Goal: Transaction & Acquisition: Download file/media

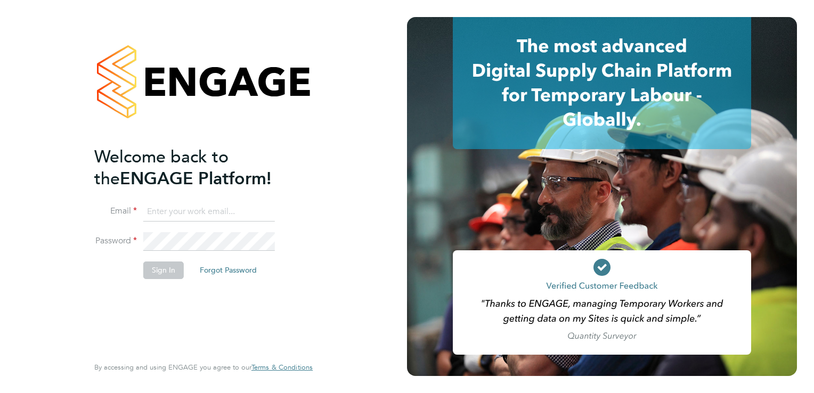
type input "admin@fusionstaff.co.uk"
click at [158, 269] on button "Sign In" at bounding box center [163, 270] width 40 height 17
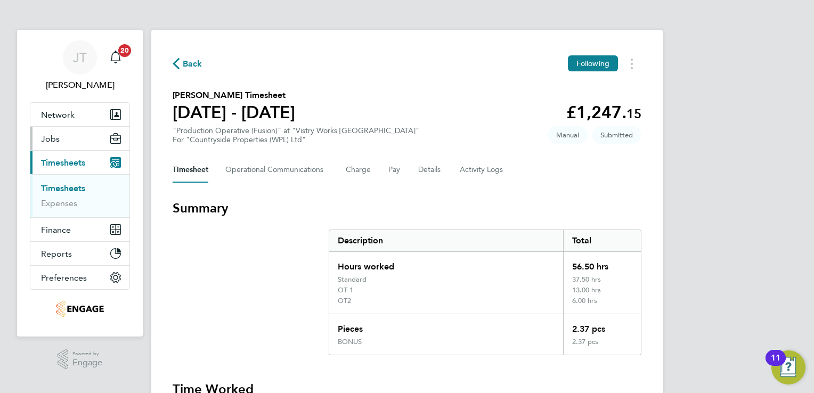
click at [59, 140] on span "Jobs" at bounding box center [50, 139] width 19 height 10
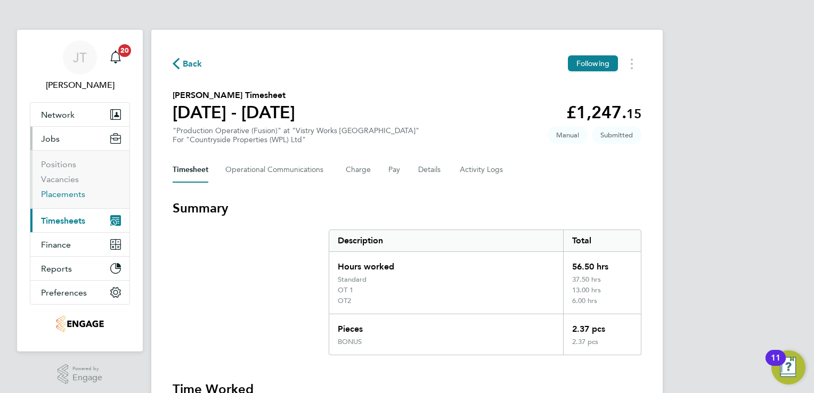
click at [54, 198] on link "Placements" at bounding box center [63, 194] width 44 height 10
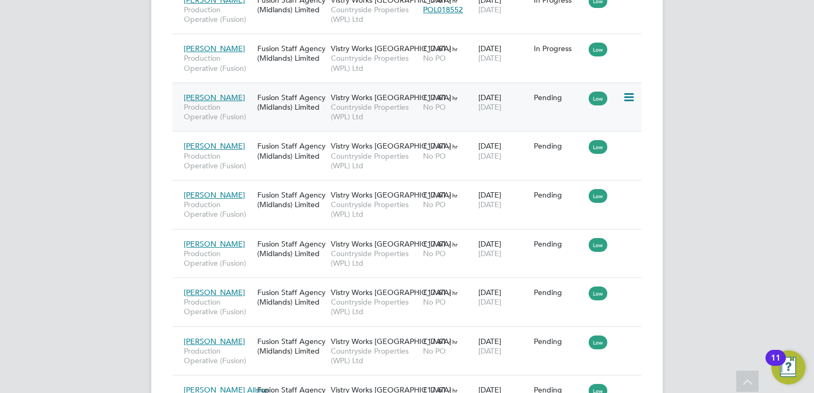
click at [627, 98] on icon at bounding box center [628, 97] width 11 height 13
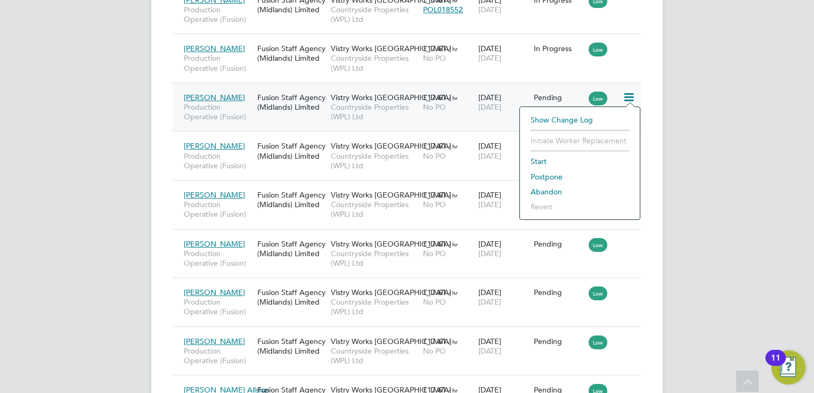
click at [543, 160] on li "Start" at bounding box center [579, 161] width 109 height 15
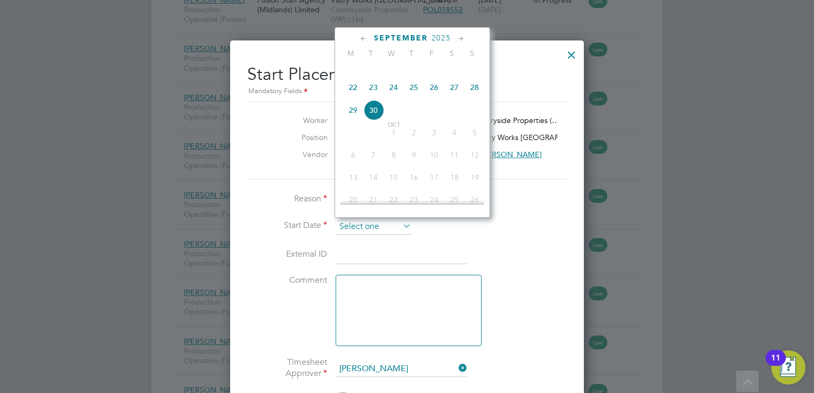
click at [392, 222] on input at bounding box center [374, 227] width 76 height 16
click at [366, 38] on icon at bounding box center [364, 39] width 10 height 12
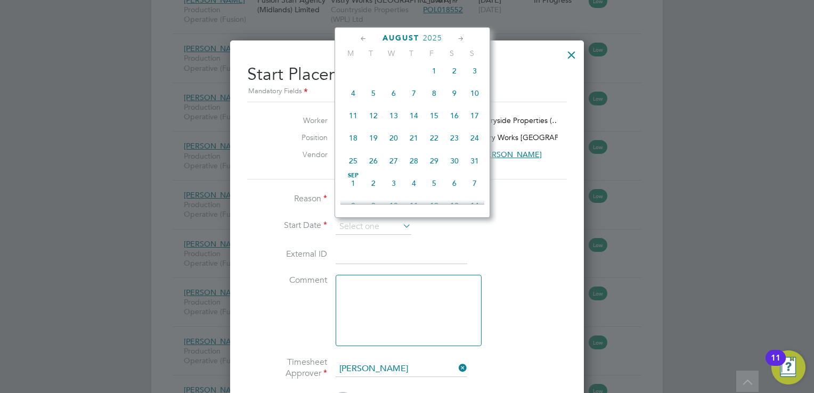
click at [353, 178] on span "Sep" at bounding box center [353, 175] width 20 height 5
type input "[DATE]"
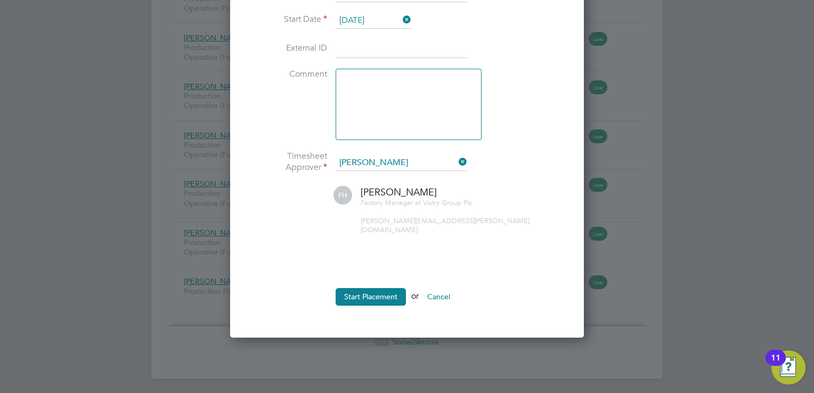
click at [367, 18] on input "[DATE]" at bounding box center [374, 21] width 76 height 16
click at [401, 15] on icon at bounding box center [401, 19] width 0 height 15
click at [367, 22] on input at bounding box center [374, 21] width 76 height 16
click at [519, 26] on li "Start Date" at bounding box center [407, 26] width 320 height 27
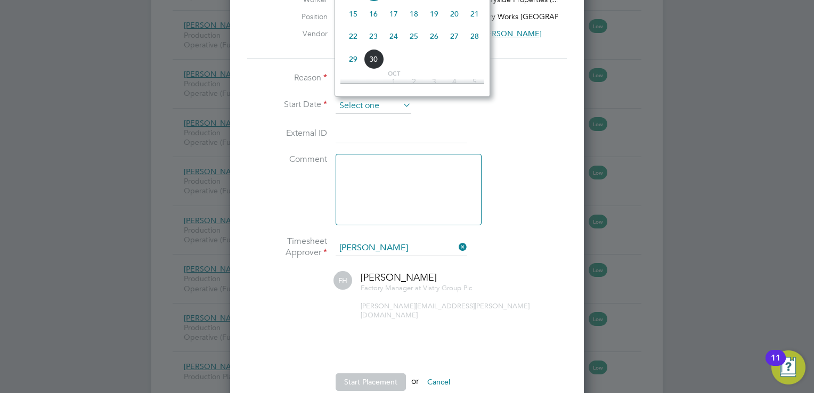
click at [369, 99] on input at bounding box center [374, 106] width 76 height 16
click at [539, 71] on li "Reason Confirmed with worker" at bounding box center [407, 84] width 320 height 27
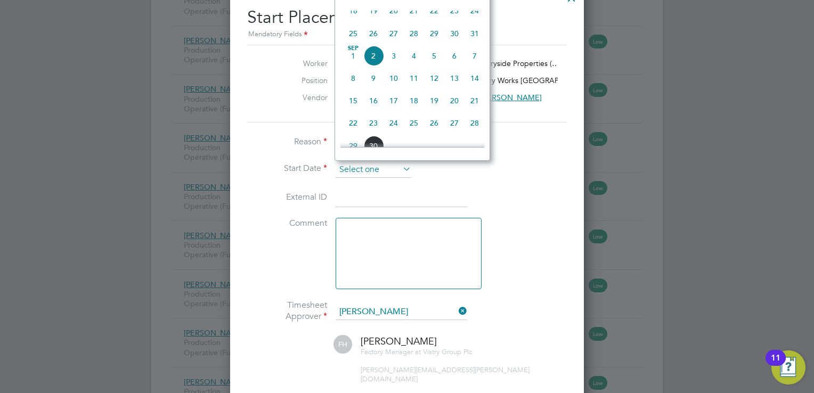
click at [363, 172] on input at bounding box center [374, 170] width 76 height 16
click at [353, 44] on span "25" at bounding box center [353, 33] width 20 height 20
type input "[DATE]"
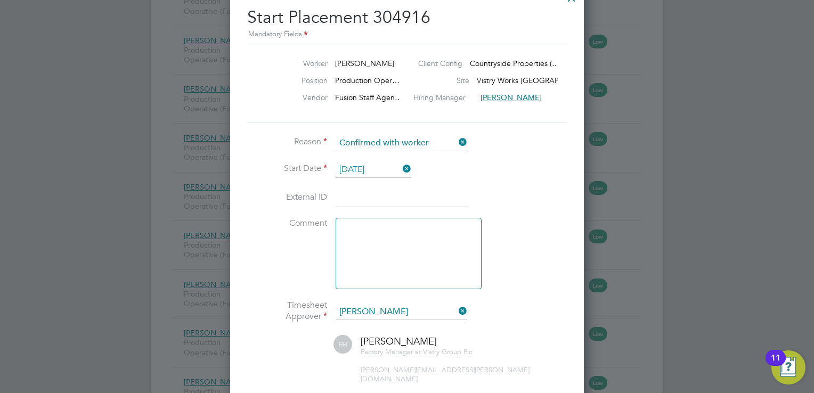
click at [535, 269] on li "Comment" at bounding box center [407, 259] width 320 height 82
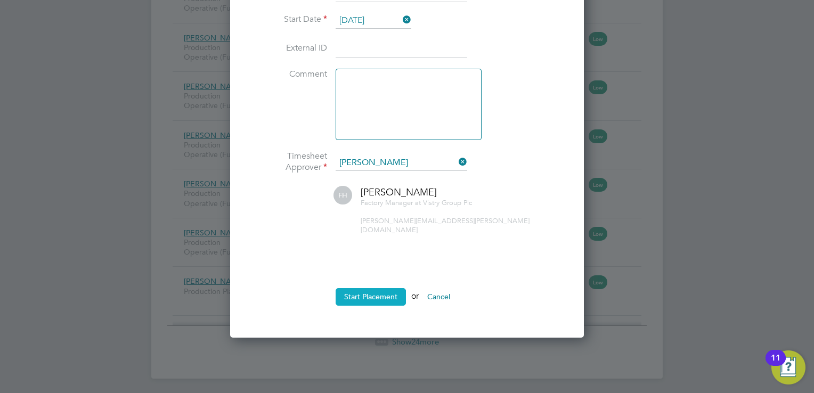
click at [364, 288] on button "Start Placement" at bounding box center [371, 296] width 70 height 17
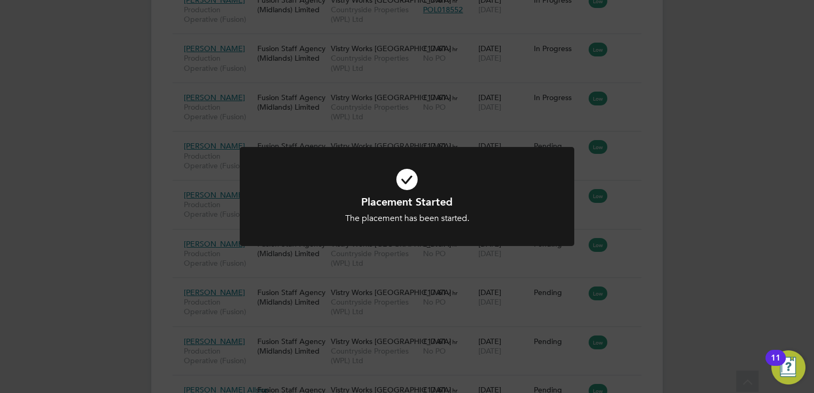
click at [634, 215] on div "Placement Started The placement has been started. Cancel Okay" at bounding box center [407, 196] width 814 height 393
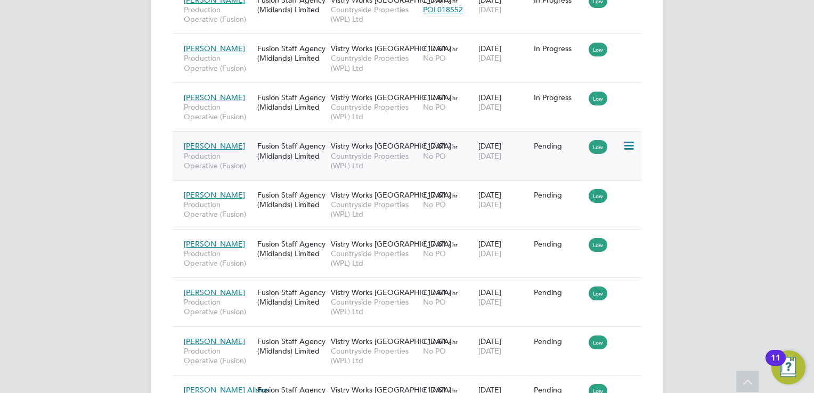
click at [624, 145] on icon at bounding box center [628, 146] width 11 height 13
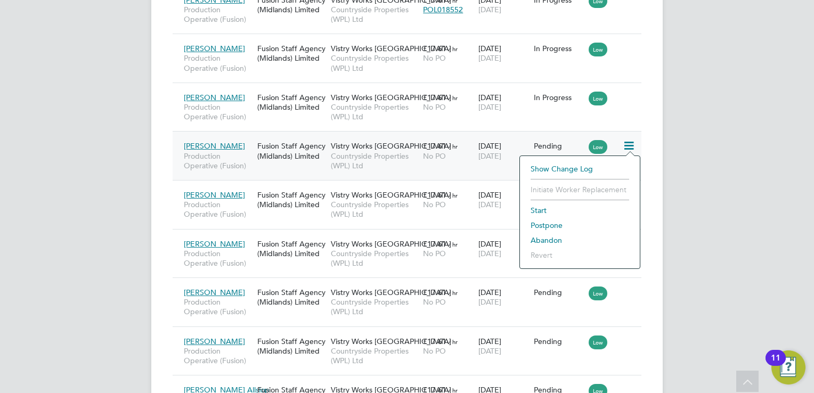
click at [545, 212] on li "Start" at bounding box center [579, 210] width 109 height 15
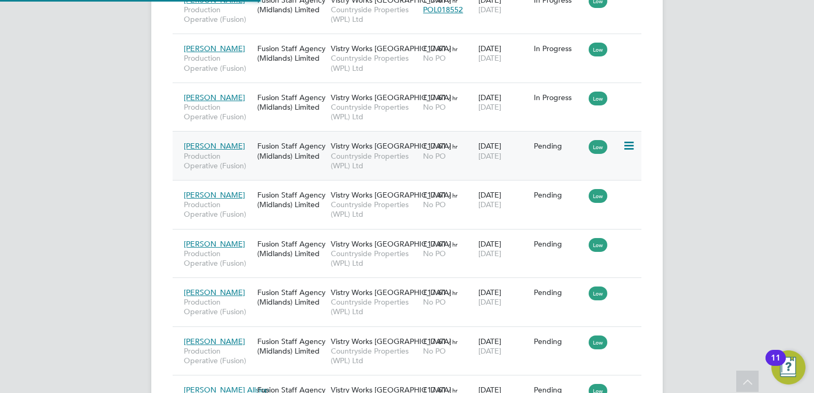
type input "[PERSON_NAME]"
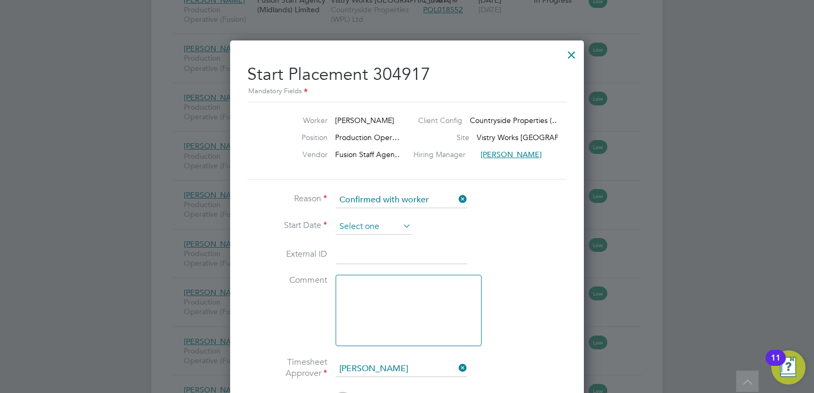
scroll to position [417, 0]
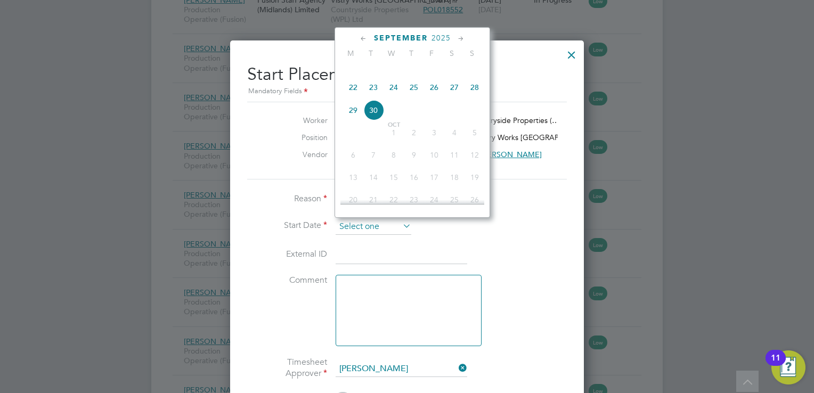
click at [391, 223] on input at bounding box center [374, 227] width 76 height 16
click at [364, 38] on icon at bounding box center [364, 39] width 10 height 12
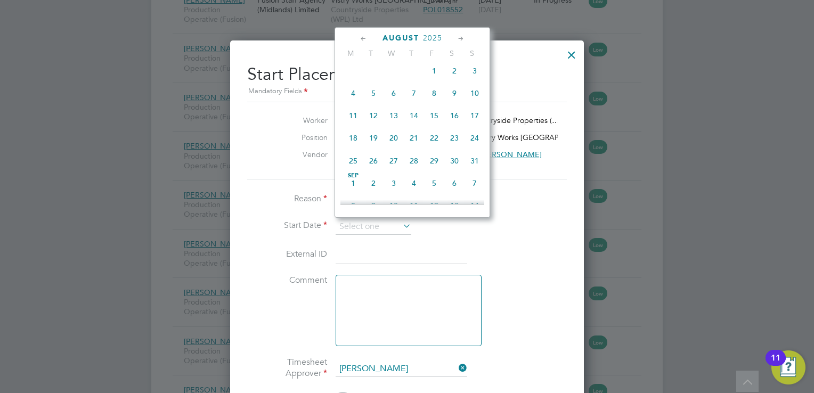
click at [351, 167] on span "25" at bounding box center [353, 161] width 20 height 20
type input "[DATE]"
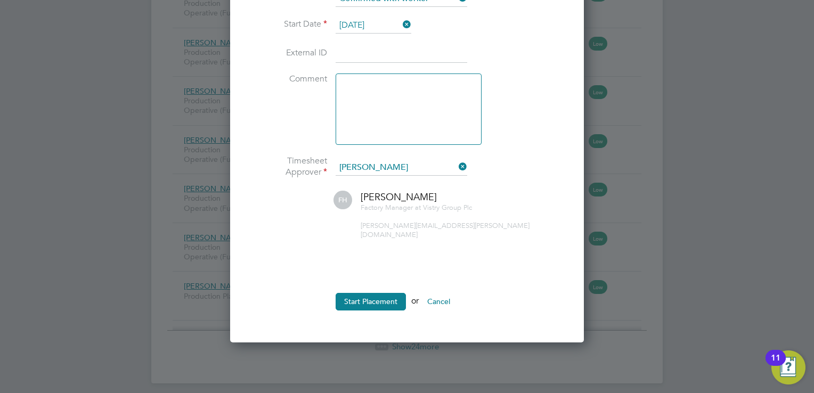
scroll to position [1464, 0]
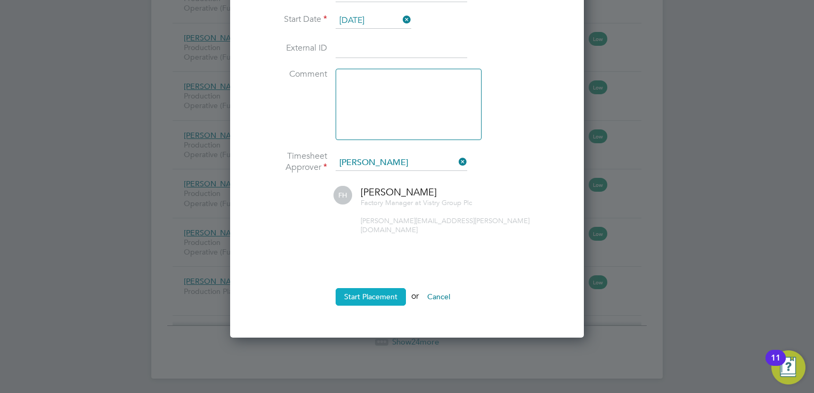
click at [383, 288] on button "Start Placement" at bounding box center [371, 296] width 70 height 17
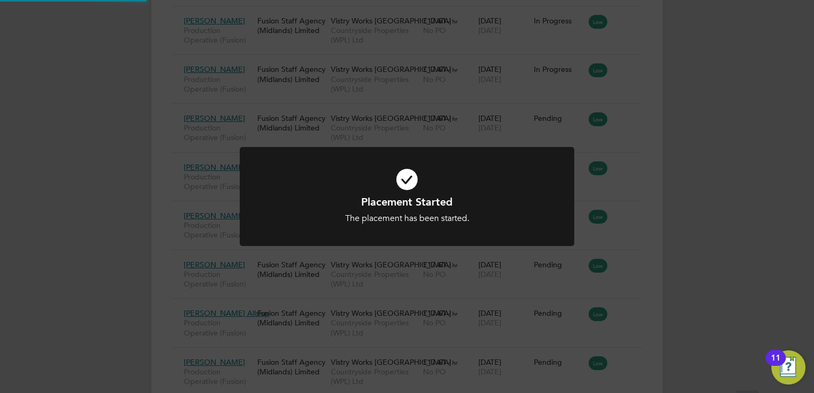
scroll to position [1257, 0]
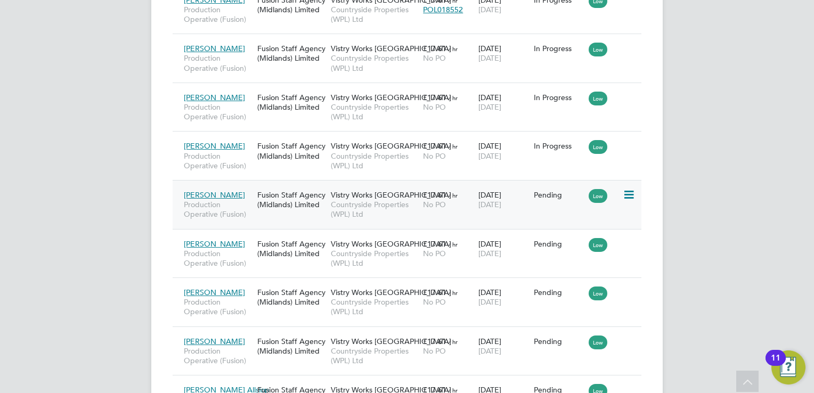
click at [621, 193] on div "Low" at bounding box center [604, 195] width 37 height 20
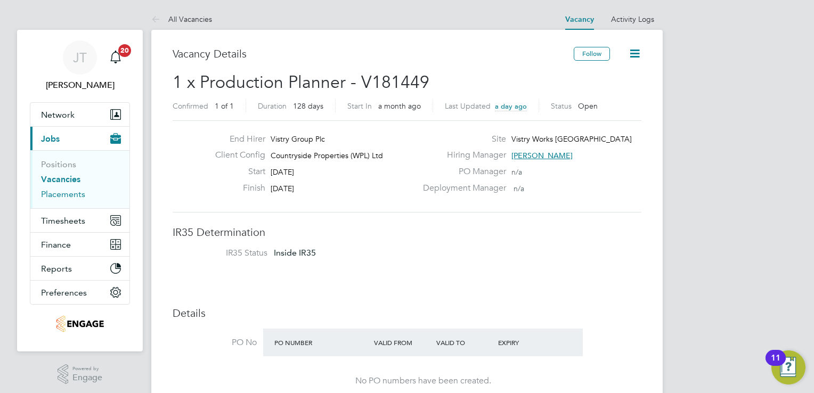
click at [55, 190] on link "Placements" at bounding box center [63, 194] width 44 height 10
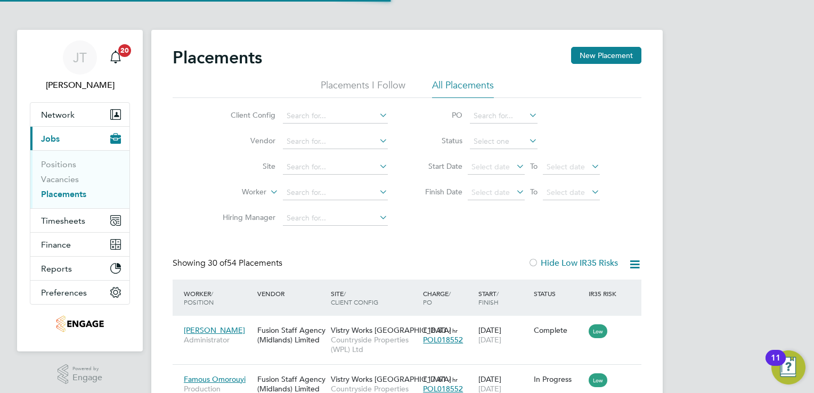
scroll to position [40, 93]
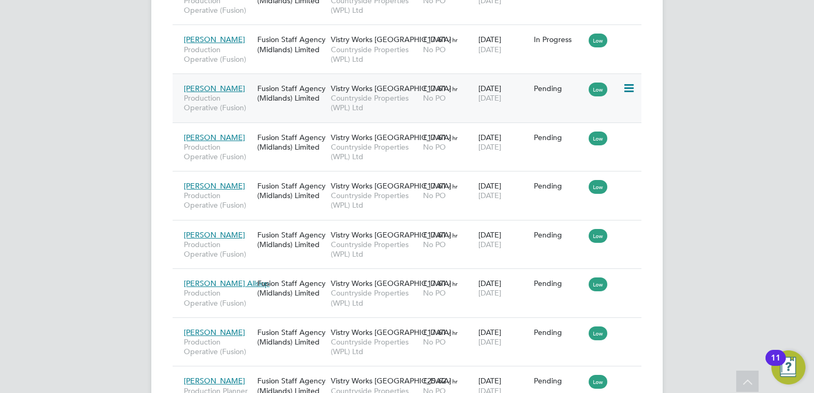
click at [633, 84] on icon at bounding box center [628, 88] width 11 height 13
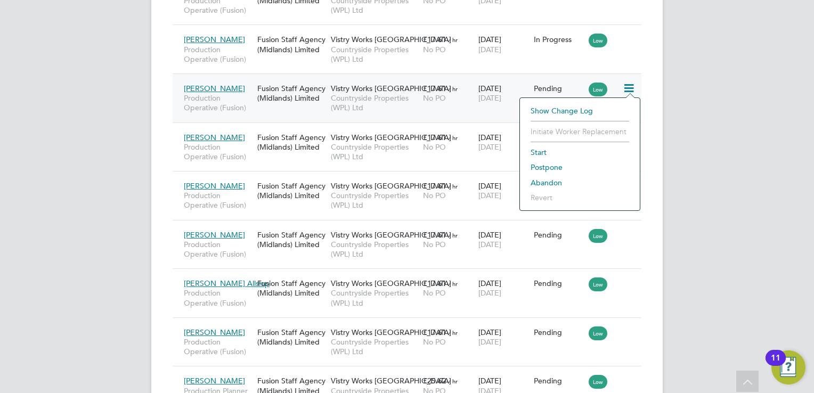
click at [535, 146] on li "Start" at bounding box center [579, 152] width 109 height 15
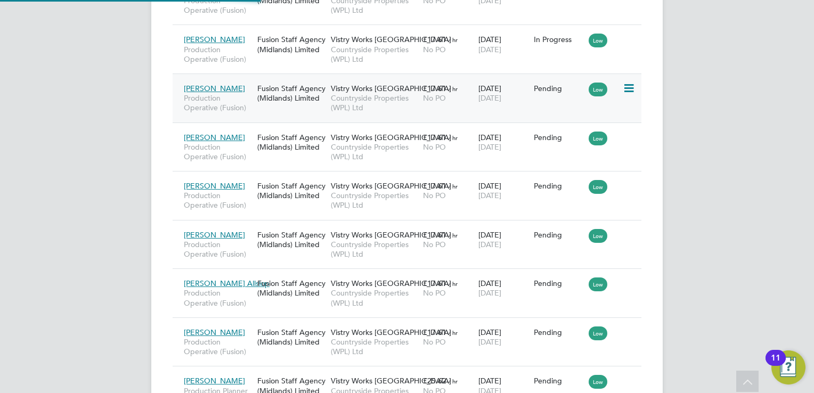
type input "[PERSON_NAME]"
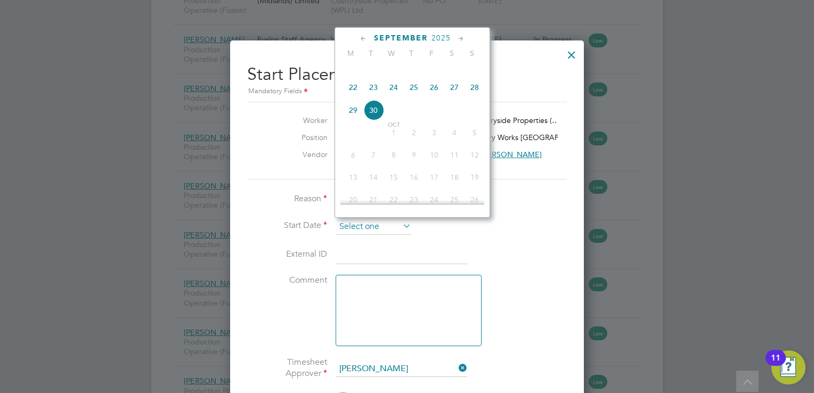
click at [371, 233] on input at bounding box center [374, 227] width 76 height 16
click at [361, 33] on icon at bounding box center [364, 39] width 10 height 12
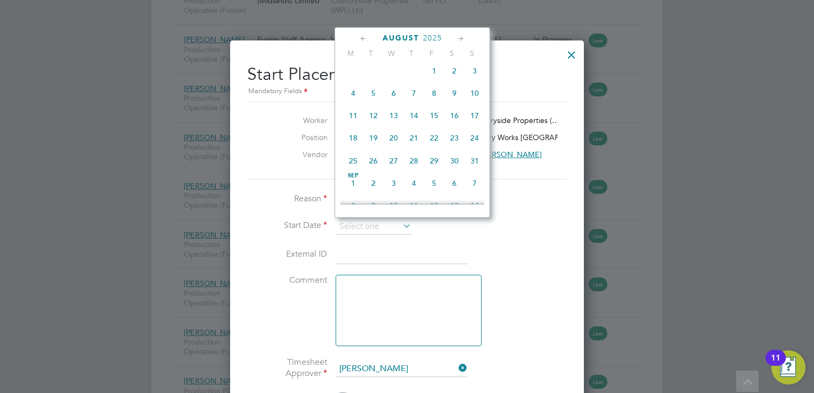
click at [355, 170] on span "25" at bounding box center [353, 161] width 20 height 20
type input "[DATE]"
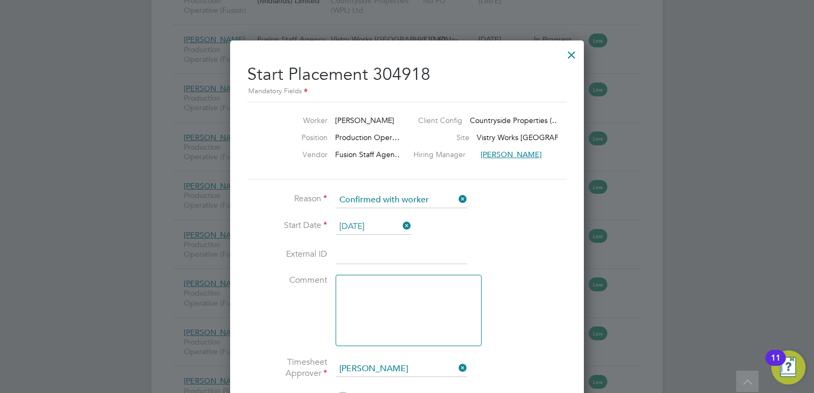
click at [504, 234] on li "Start Date [DATE]" at bounding box center [407, 232] width 320 height 27
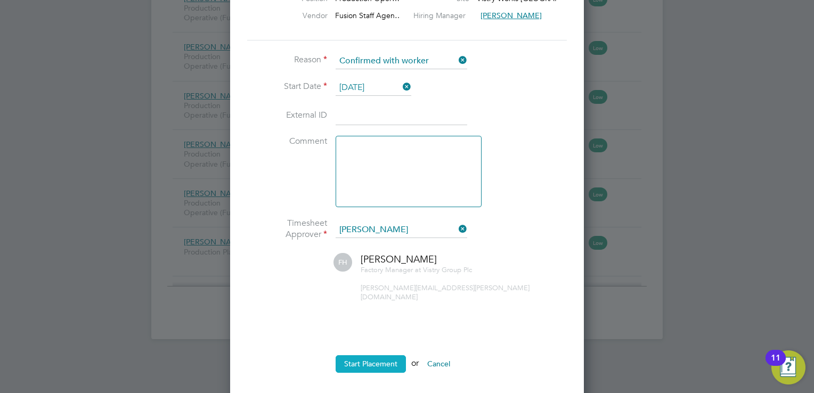
click at [372, 355] on button "Start Placement" at bounding box center [371, 363] width 70 height 17
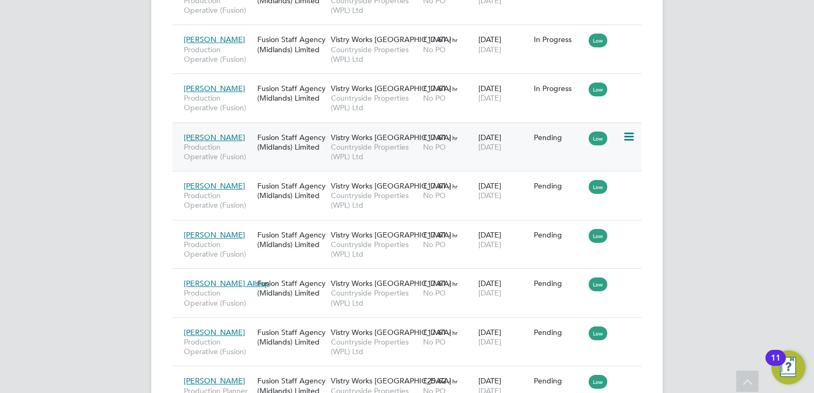
click at [631, 134] on icon at bounding box center [628, 137] width 11 height 13
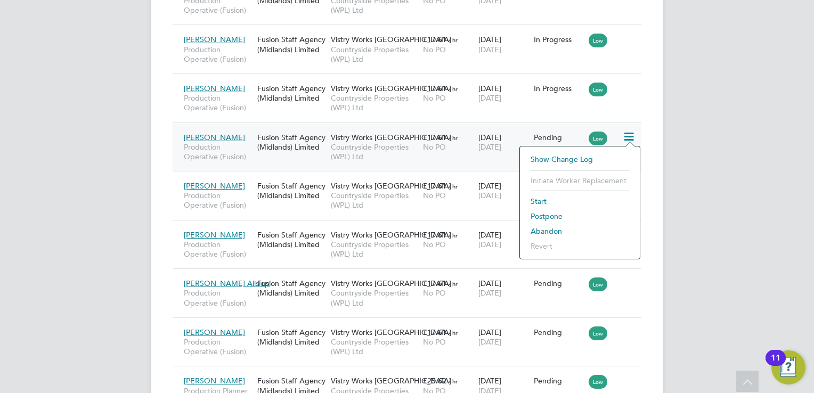
click at [538, 200] on li "Start" at bounding box center [579, 201] width 109 height 15
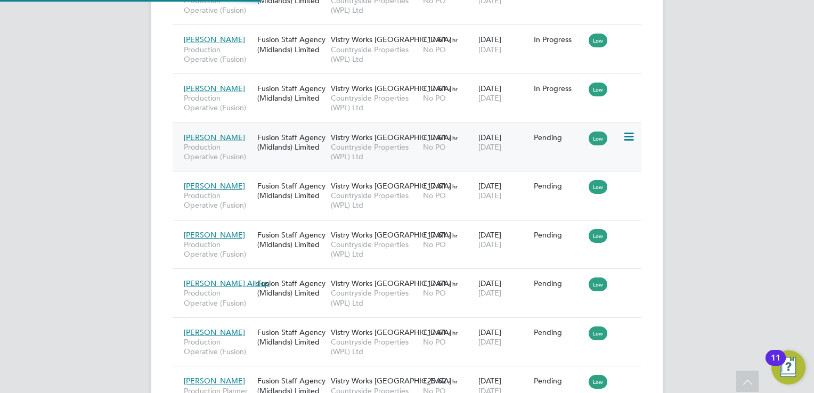
type input "[PERSON_NAME]"
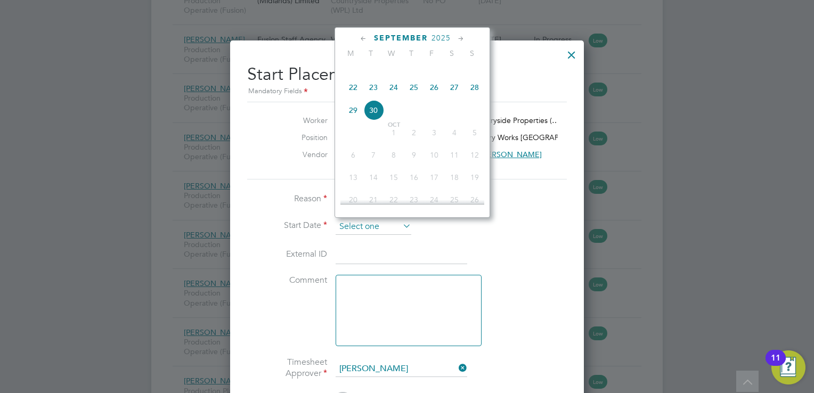
click at [396, 225] on input at bounding box center [374, 227] width 76 height 16
click at [348, 117] on span "29" at bounding box center [353, 110] width 20 height 20
type input "[DATE]"
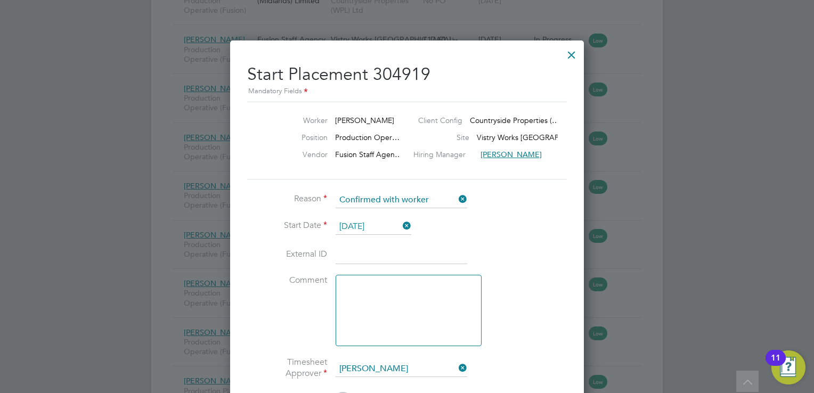
click at [401, 229] on icon at bounding box center [401, 225] width 0 height 15
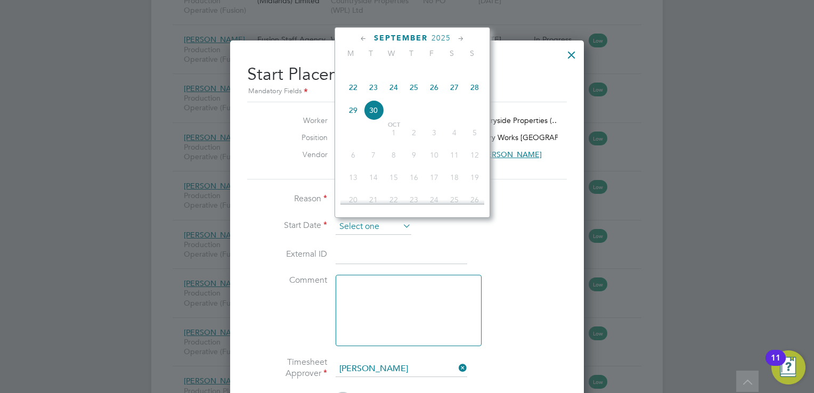
click at [375, 229] on input at bounding box center [374, 227] width 76 height 16
click at [362, 36] on icon at bounding box center [364, 39] width 10 height 12
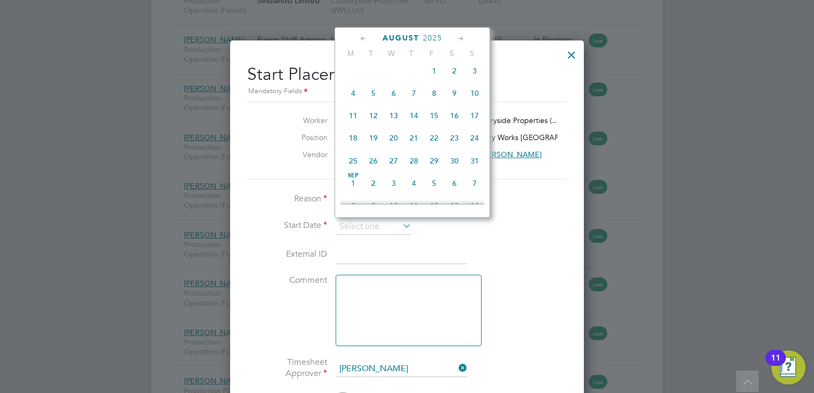
click at [351, 171] on span "25" at bounding box center [353, 161] width 20 height 20
type input "[DATE]"
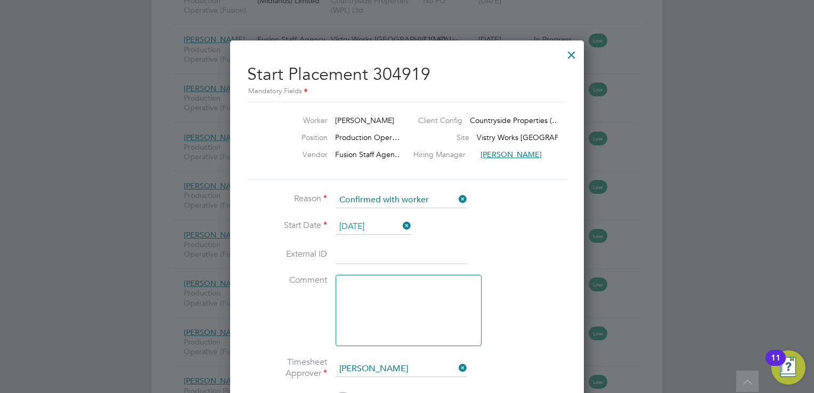
click at [494, 202] on li "Reason Confirmed with worker" at bounding box center [407, 205] width 320 height 27
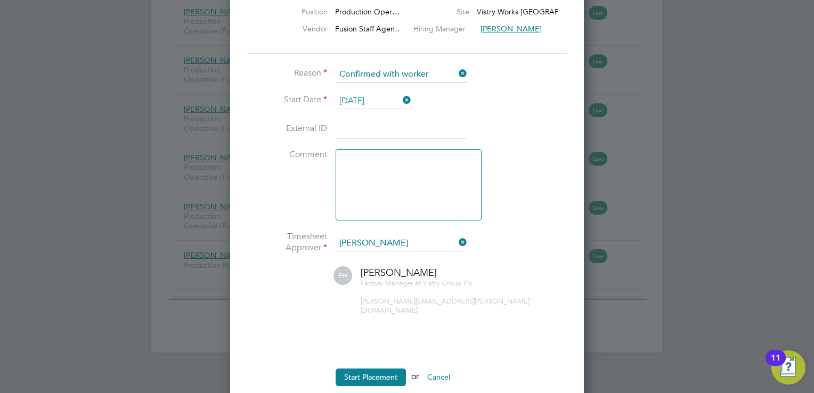
scroll to position [1503, 0]
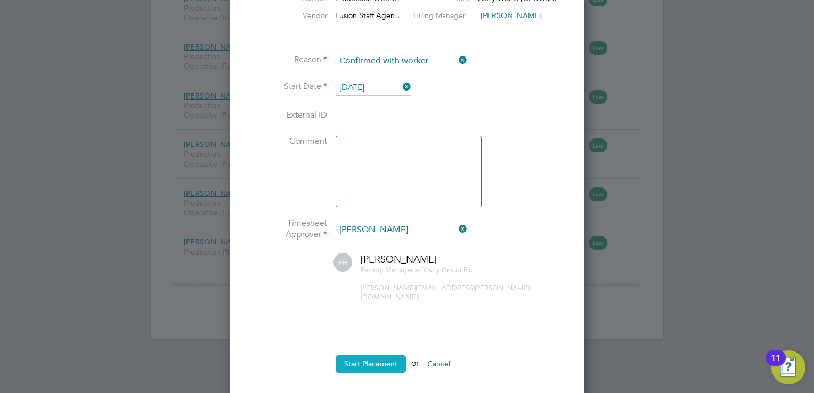
click at [378, 355] on button "Start Placement" at bounding box center [371, 363] width 70 height 17
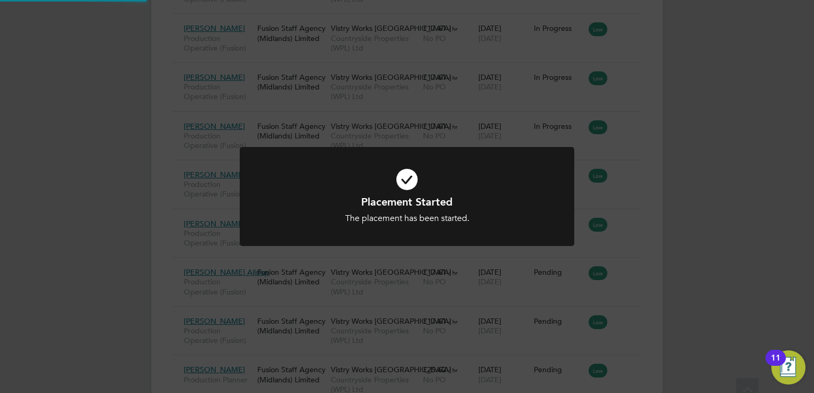
scroll to position [1364, 0]
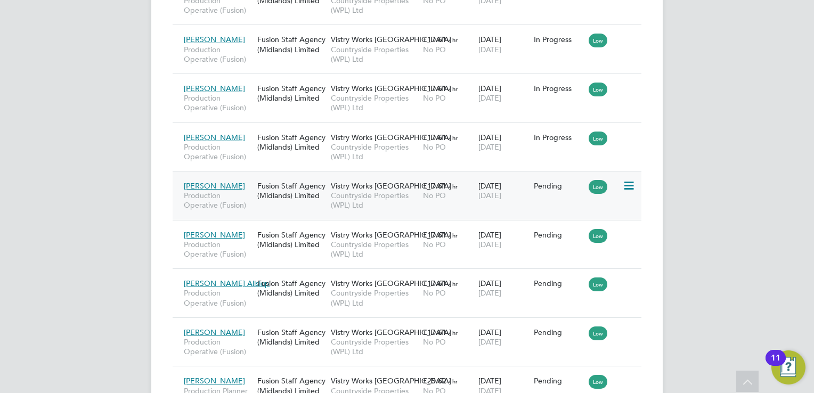
click at [632, 187] on icon at bounding box center [628, 186] width 11 height 13
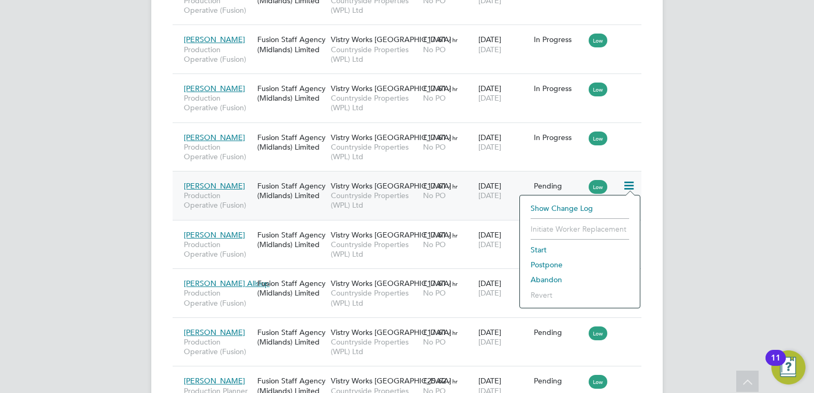
click at [546, 248] on li "Start" at bounding box center [579, 249] width 109 height 15
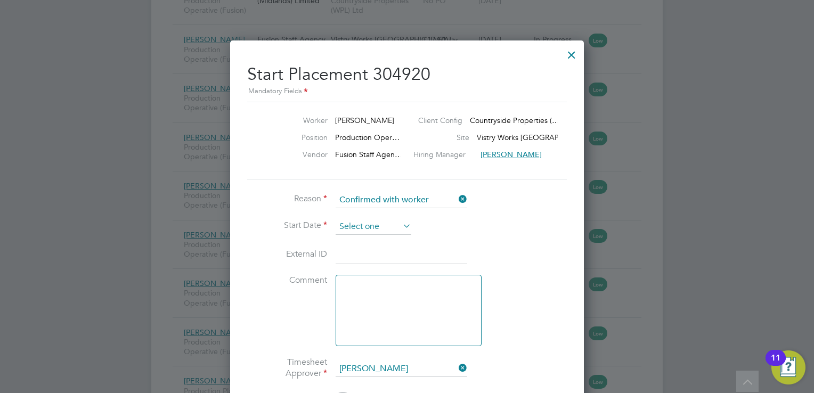
scroll to position [417, 0]
click at [367, 221] on input at bounding box center [374, 227] width 76 height 16
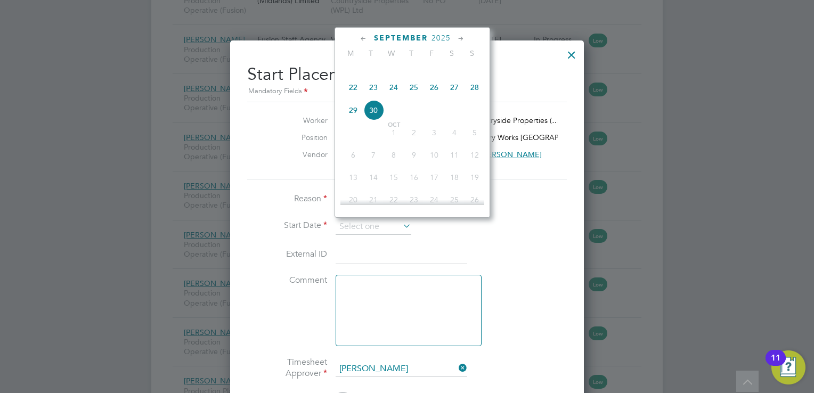
click at [363, 39] on icon at bounding box center [364, 39] width 10 height 12
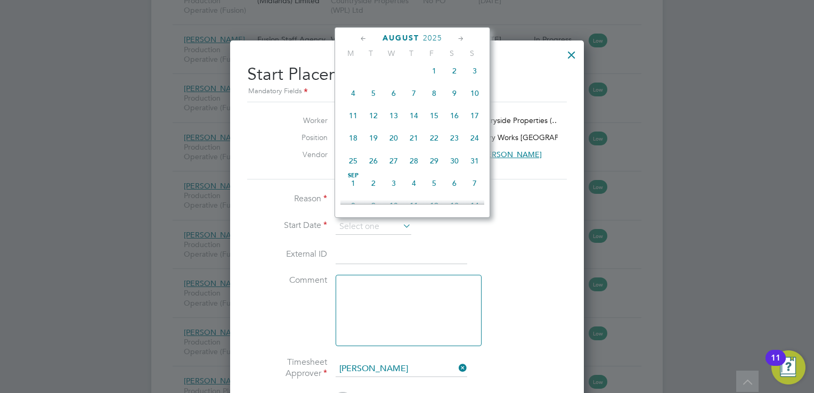
click at [353, 167] on span "25" at bounding box center [353, 161] width 20 height 20
type input "[DATE]"
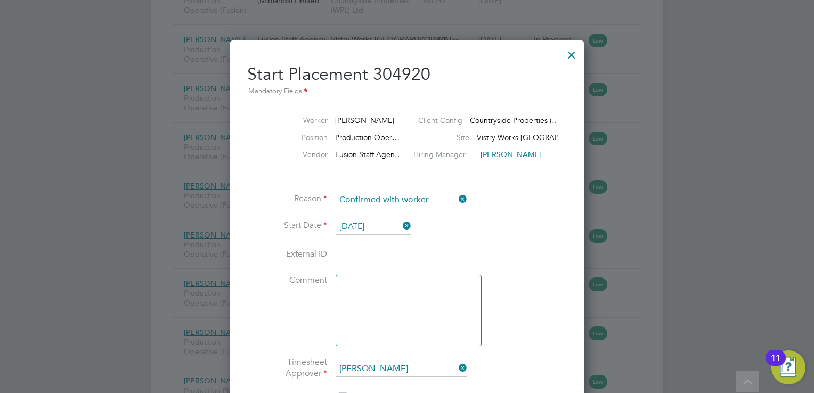
click at [532, 232] on li "Start Date [DATE]" at bounding box center [407, 232] width 320 height 27
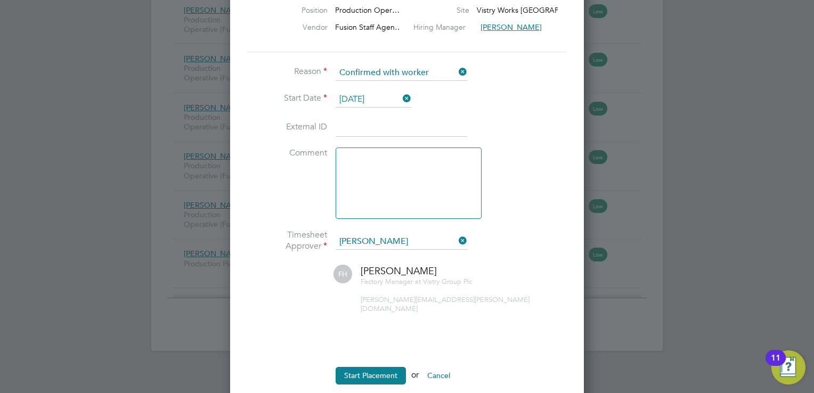
scroll to position [1503, 0]
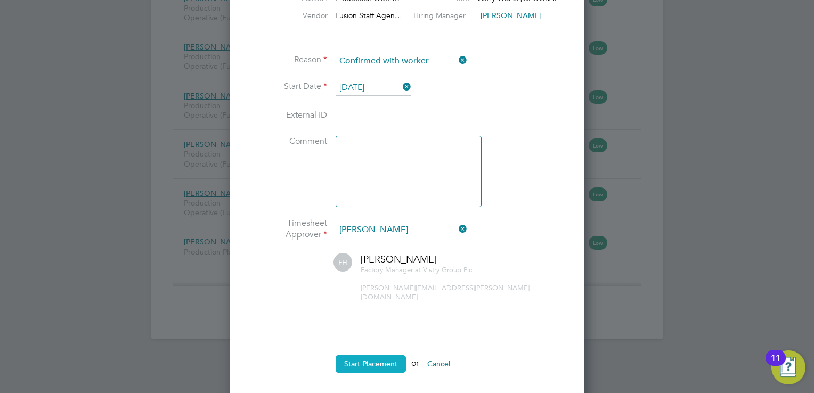
click at [375, 355] on button "Start Placement" at bounding box center [371, 363] width 70 height 17
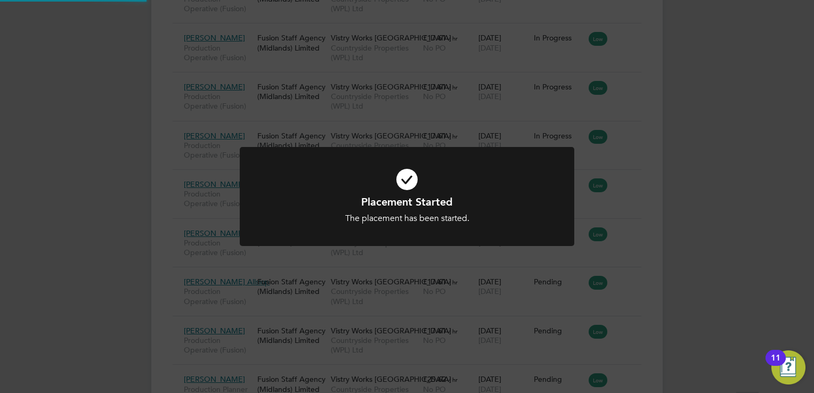
scroll to position [1364, 0]
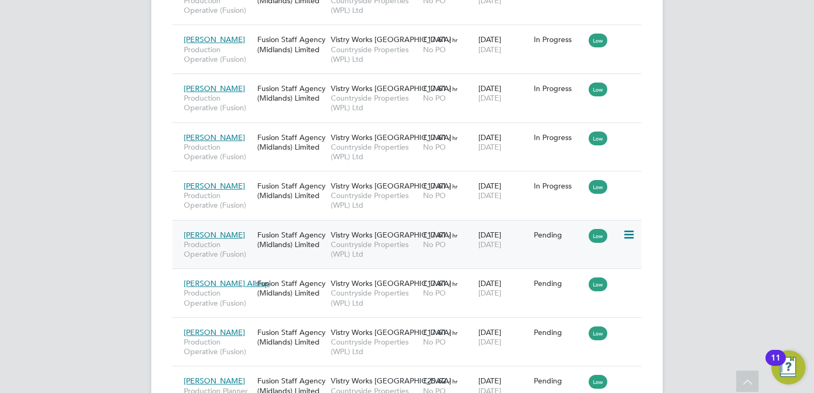
click at [630, 234] on icon at bounding box center [628, 235] width 11 height 13
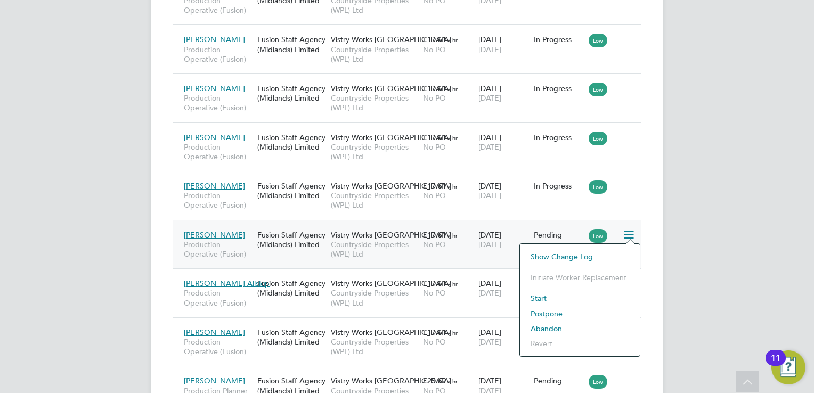
click at [542, 299] on li "Start" at bounding box center [579, 298] width 109 height 15
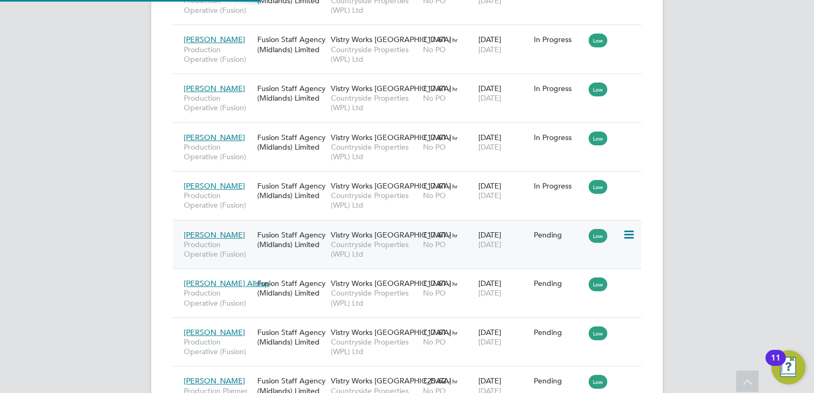
type input "[PERSON_NAME]"
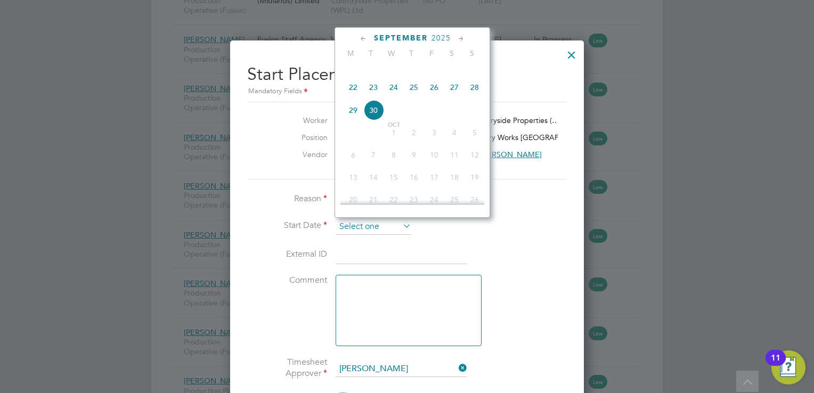
click at [345, 222] on input at bounding box center [374, 227] width 76 height 16
click at [370, 36] on div "[DATE]" at bounding box center [412, 38] width 144 height 10
click at [363, 35] on icon at bounding box center [364, 39] width 10 height 12
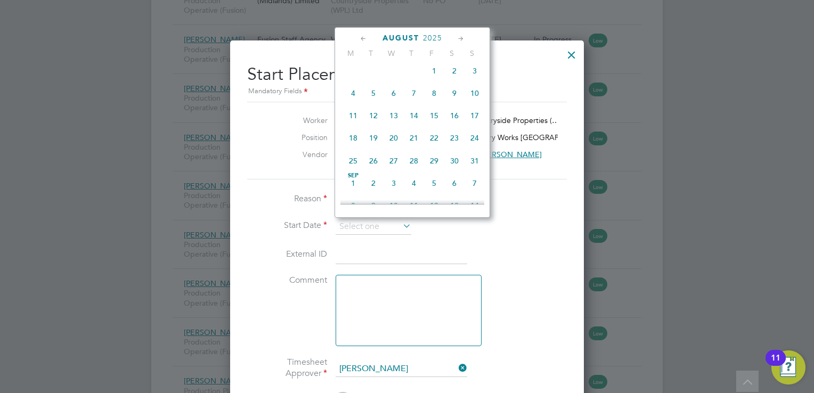
click at [354, 168] on span "25" at bounding box center [353, 161] width 20 height 20
type input "[DATE]"
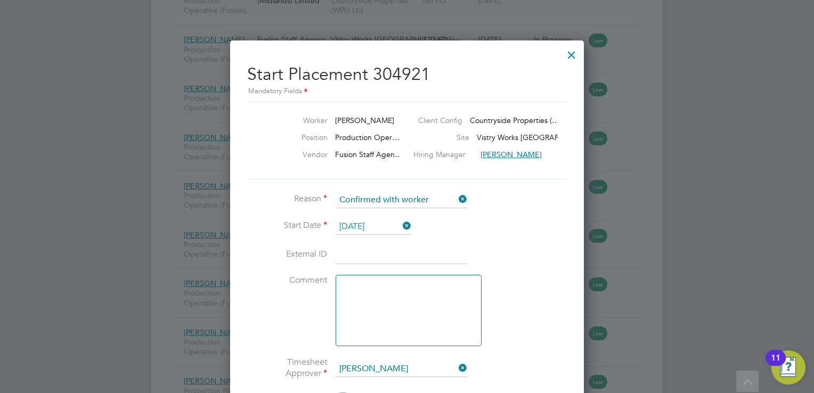
click at [467, 259] on input at bounding box center [402, 255] width 132 height 19
click at [517, 251] on li "External ID" at bounding box center [407, 261] width 320 height 30
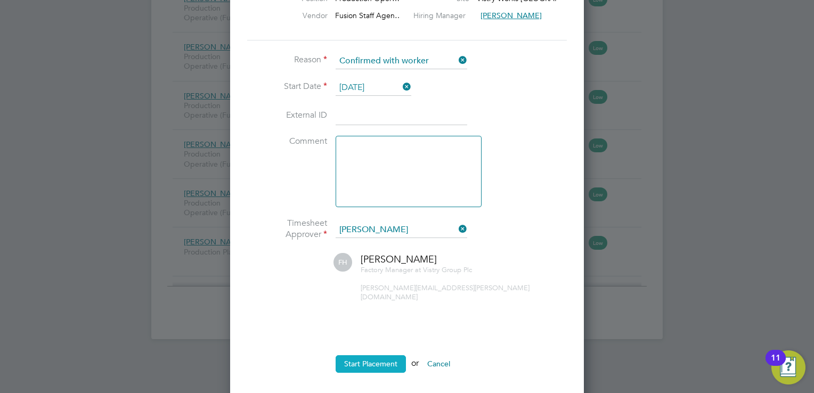
click at [386, 355] on button "Start Placement" at bounding box center [371, 363] width 70 height 17
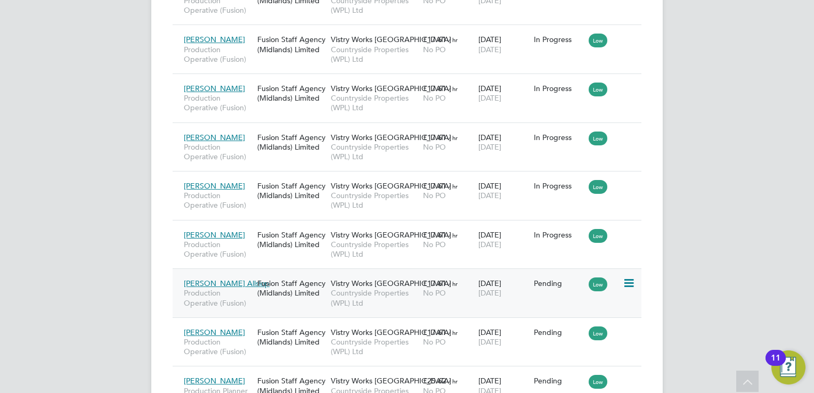
click at [632, 281] on icon at bounding box center [628, 283] width 11 height 13
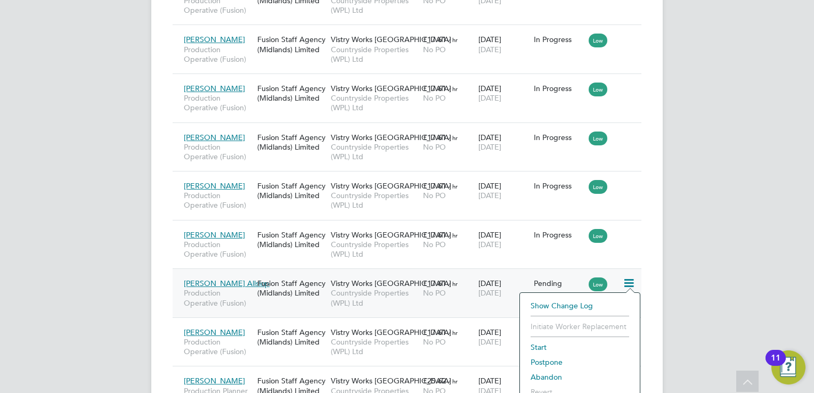
click at [541, 351] on li "Start" at bounding box center [579, 347] width 109 height 15
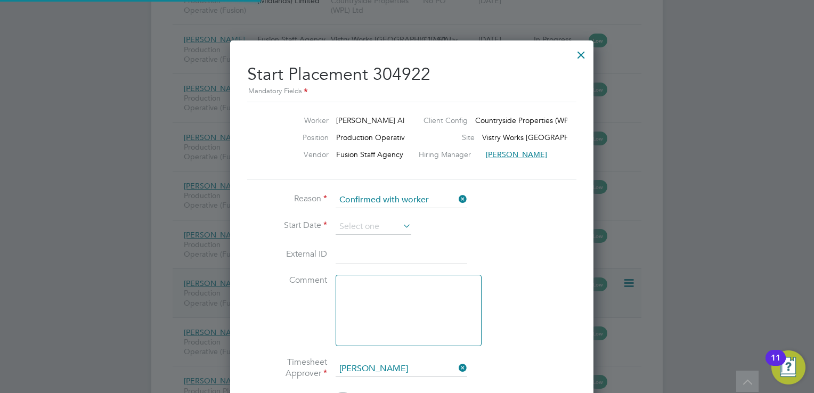
scroll to position [5, 5]
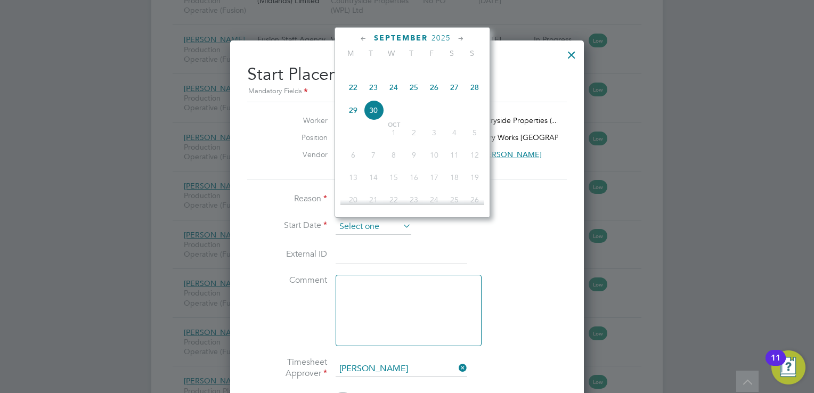
click at [399, 229] on input at bounding box center [374, 227] width 76 height 16
click at [369, 35] on icon at bounding box center [364, 39] width 10 height 12
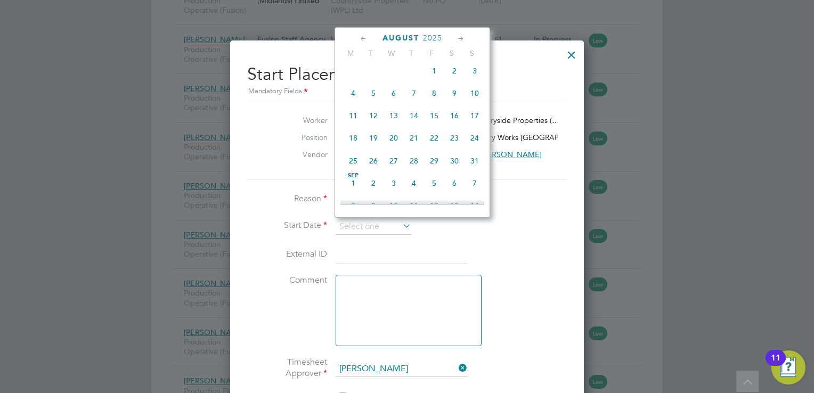
click at [353, 169] on span "25" at bounding box center [353, 161] width 20 height 20
type input "[DATE]"
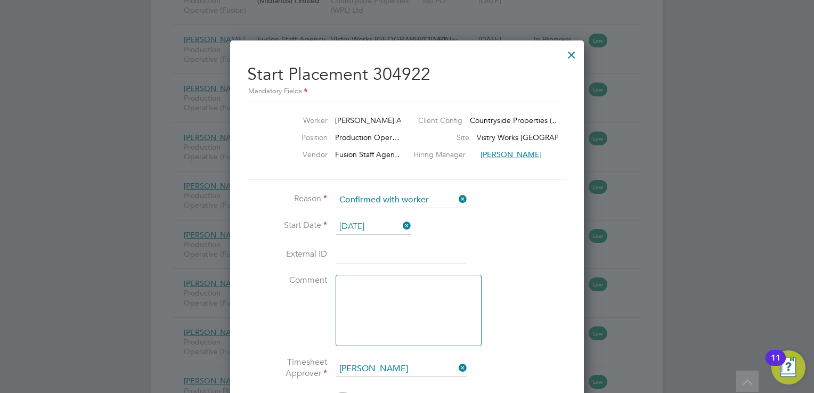
click at [475, 219] on li "Start Date [DATE]" at bounding box center [407, 232] width 320 height 27
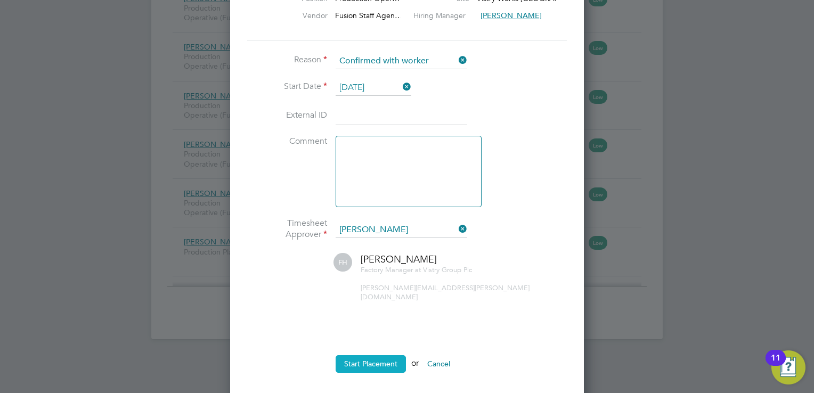
click at [359, 355] on button "Start Placement" at bounding box center [371, 363] width 70 height 17
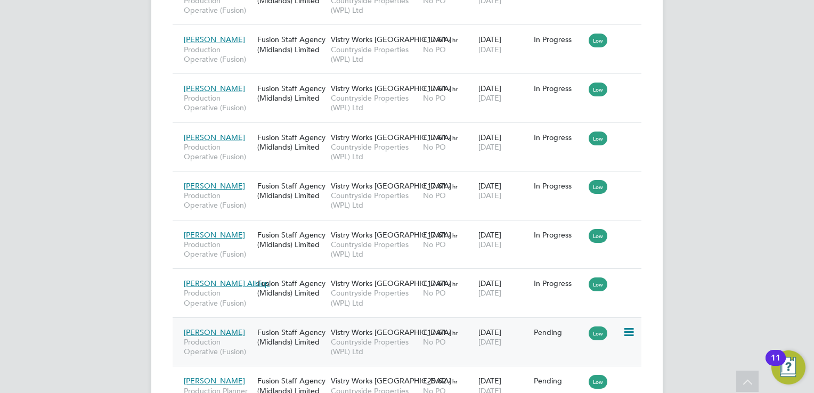
click at [631, 329] on icon at bounding box center [628, 332] width 11 height 13
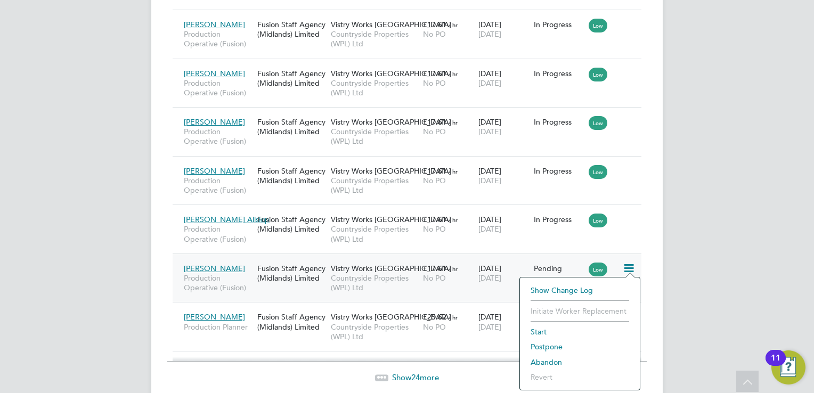
click at [539, 331] on li "Start" at bounding box center [579, 331] width 109 height 15
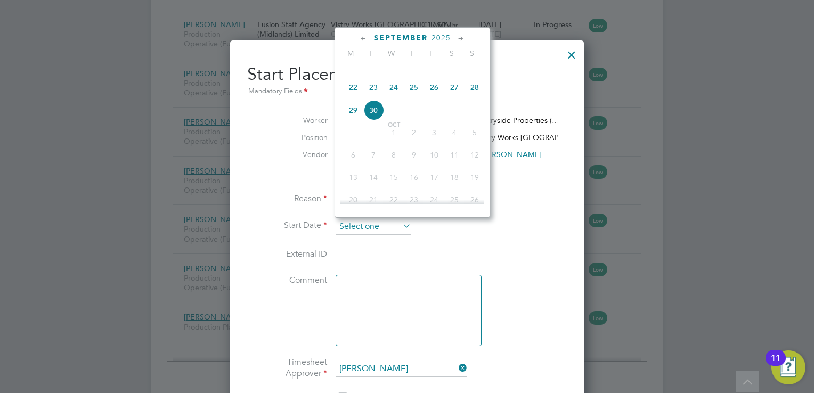
click at [381, 223] on input at bounding box center [374, 227] width 76 height 16
click at [364, 39] on icon at bounding box center [364, 39] width 10 height 12
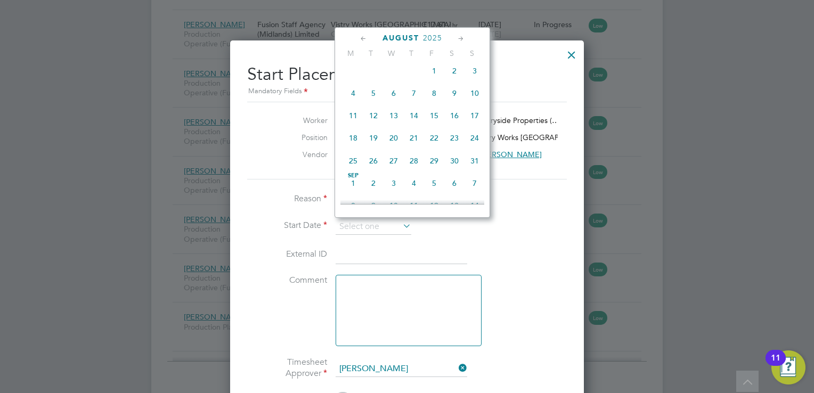
click at [354, 163] on span "25" at bounding box center [353, 161] width 20 height 20
type input "[DATE]"
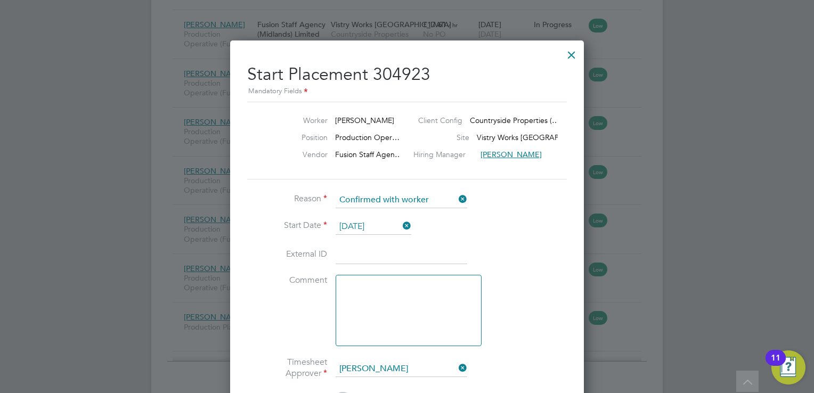
click at [486, 228] on li "Start Date [DATE]" at bounding box center [407, 232] width 320 height 27
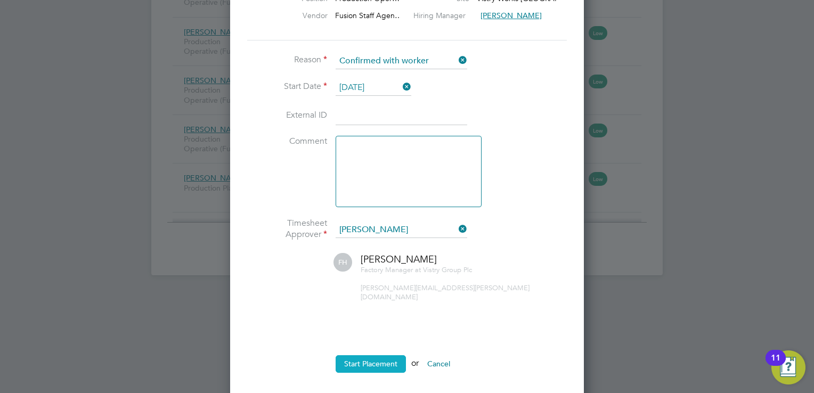
click at [376, 355] on button "Start Placement" at bounding box center [371, 363] width 70 height 17
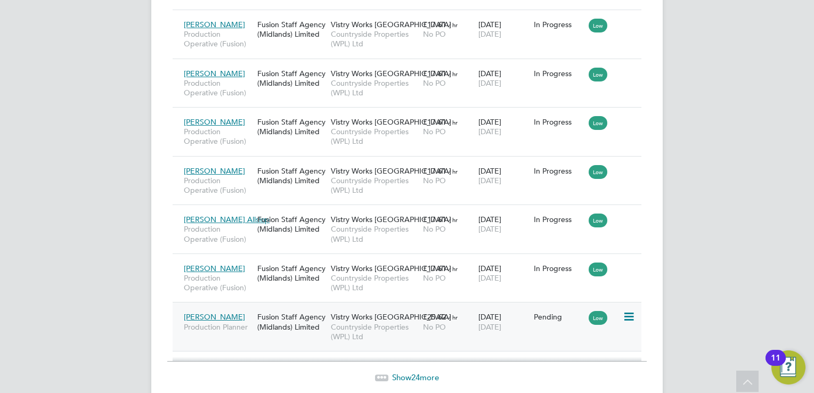
click at [625, 312] on icon at bounding box center [628, 317] width 11 height 13
click at [543, 379] on li "Start" at bounding box center [579, 381] width 109 height 15
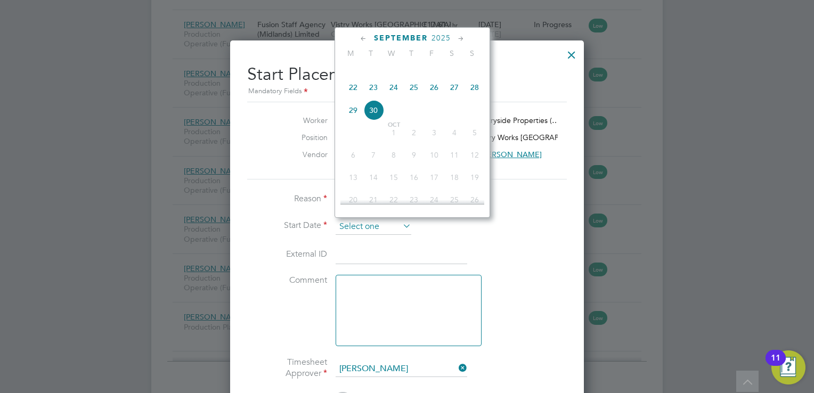
click at [374, 224] on input at bounding box center [374, 227] width 76 height 16
click at [363, 37] on icon at bounding box center [364, 39] width 10 height 12
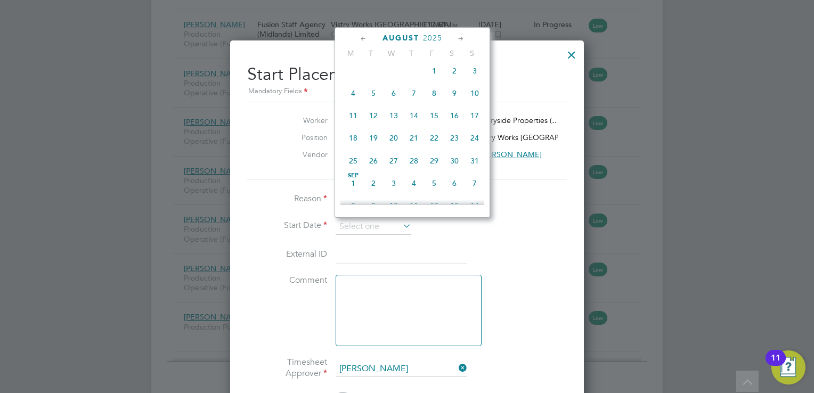
click at [354, 169] on span "25" at bounding box center [353, 161] width 20 height 20
type input "[DATE]"
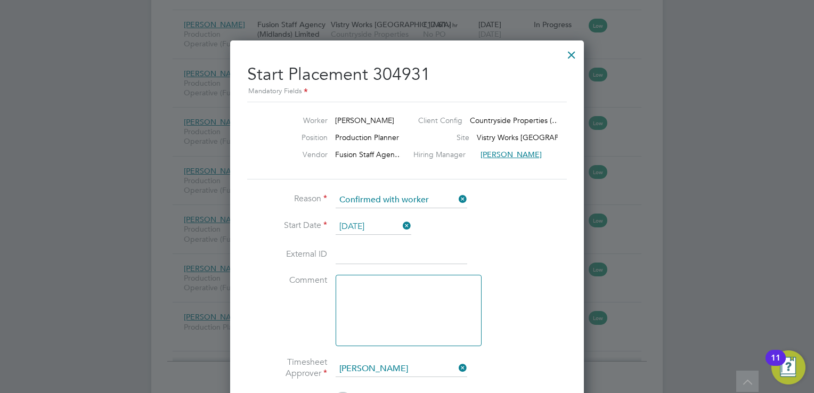
click at [488, 265] on li "External ID" at bounding box center [407, 261] width 320 height 30
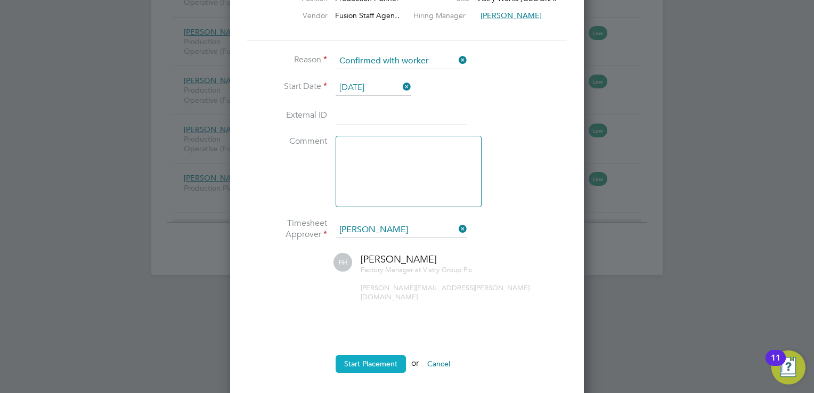
click at [390, 355] on button "Start Placement" at bounding box center [371, 363] width 70 height 17
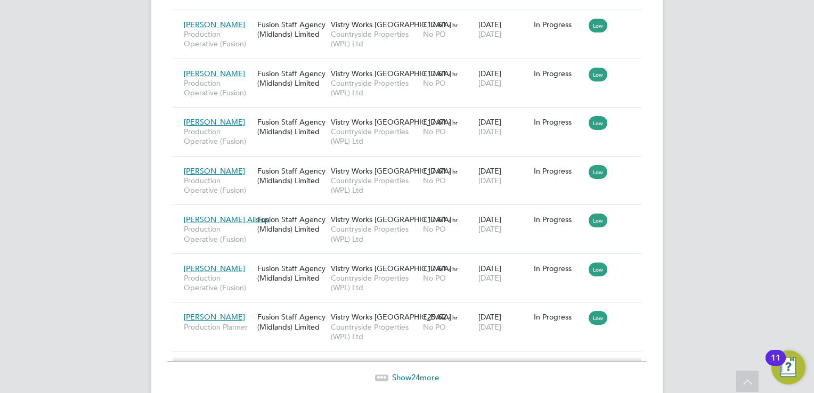
click at [423, 372] on span "Show 24 more" at bounding box center [415, 377] width 47 height 10
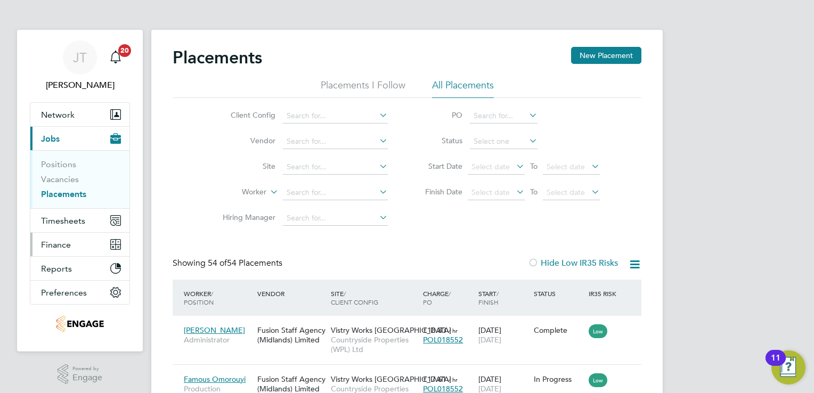
click at [65, 245] on span "Finance" at bounding box center [56, 245] width 30 height 10
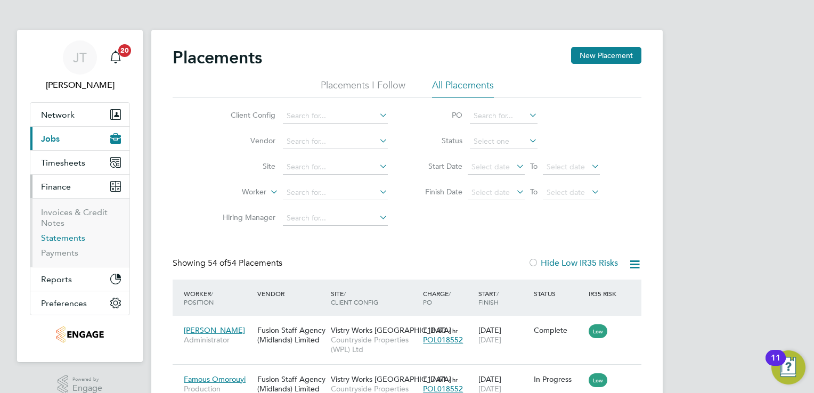
click at [64, 239] on link "Statements" at bounding box center [63, 238] width 44 height 10
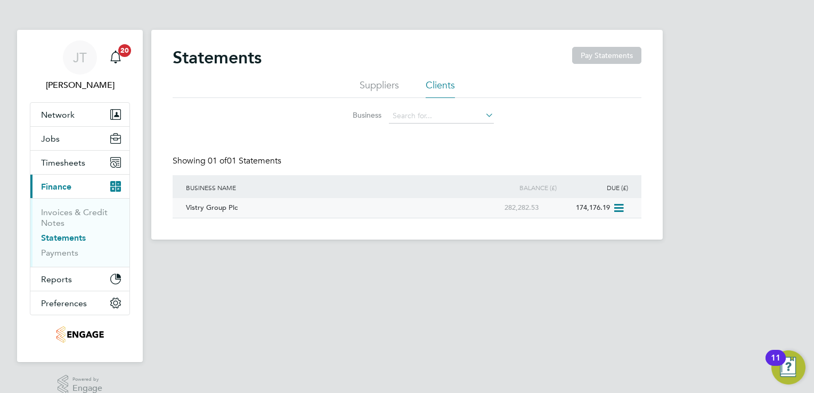
click at [229, 208] on div "Vistry Group Plc" at bounding box center [326, 208] width 287 height 20
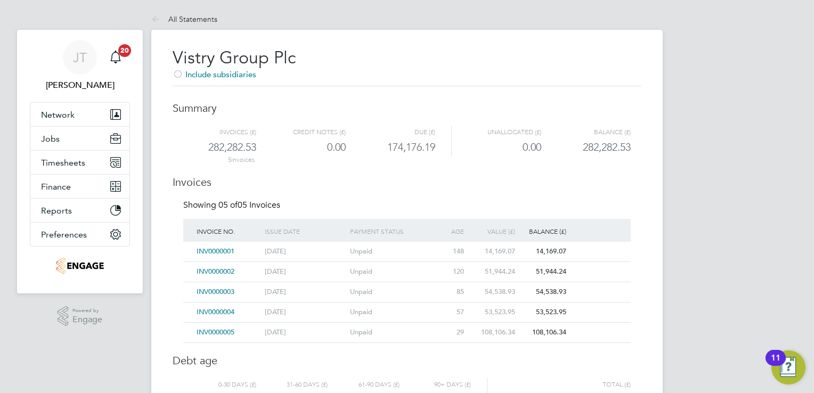
click at [222, 329] on span "INV0000005" at bounding box center [216, 332] width 38 height 9
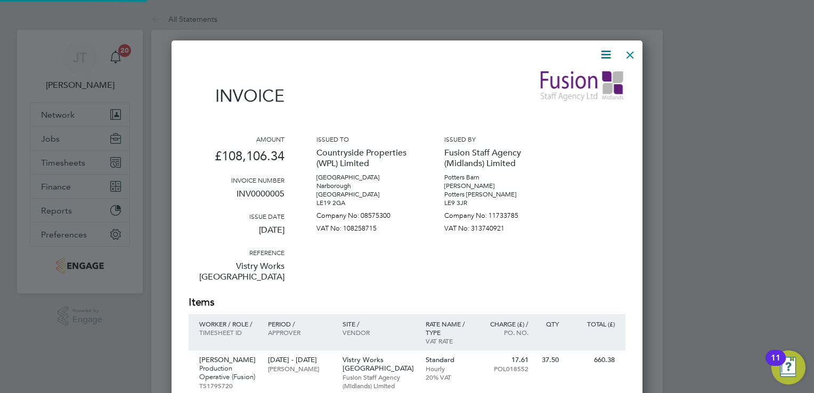
scroll to position [11997, 472]
click at [650, 54] on div at bounding box center [407, 196] width 814 height 393
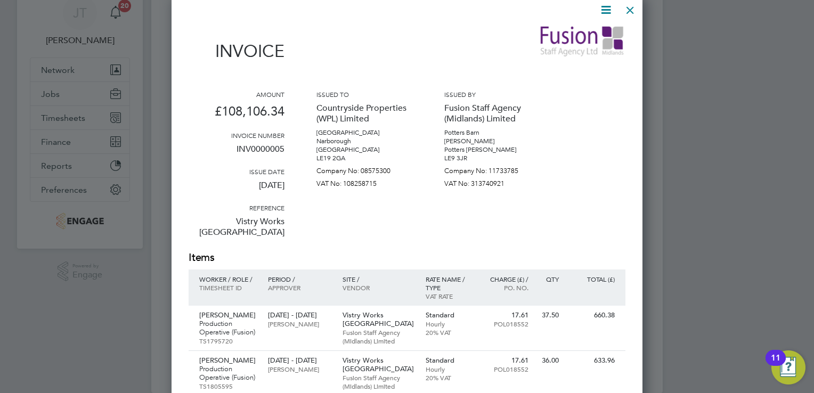
scroll to position [0, 0]
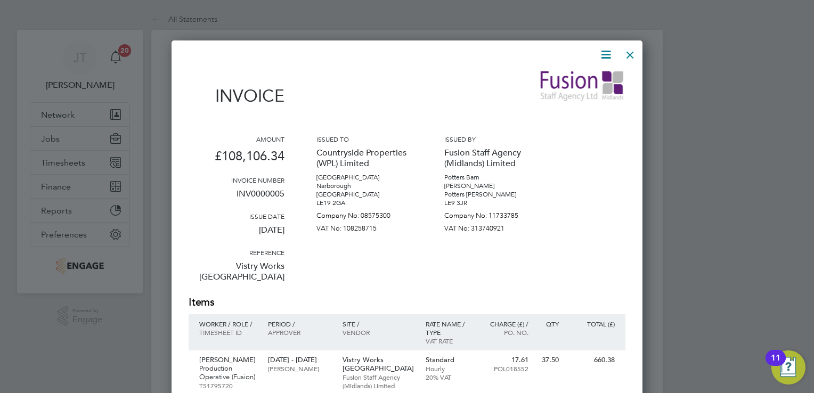
click at [402, 105] on div "Invoice" at bounding box center [407, 93] width 437 height 47
click at [603, 54] on icon at bounding box center [605, 54] width 13 height 13
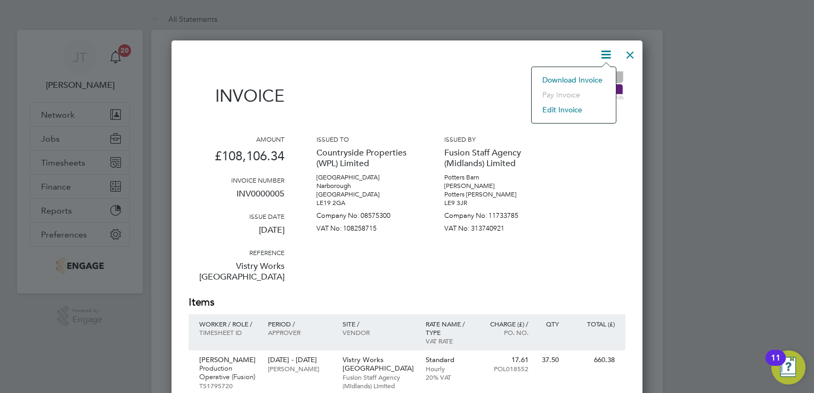
click at [593, 77] on li "Download Invoice" at bounding box center [574, 79] width 74 height 15
